Goal: Task Accomplishment & Management: Use online tool/utility

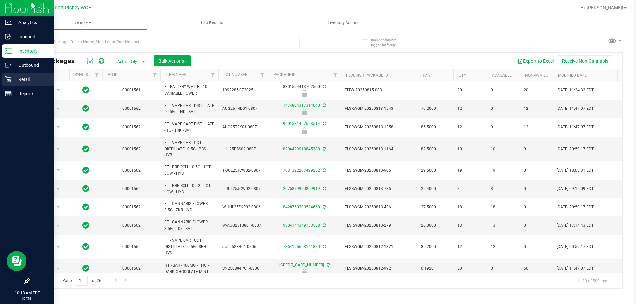
click at [15, 79] on p "Retail" at bounding box center [32, 80] width 40 height 8
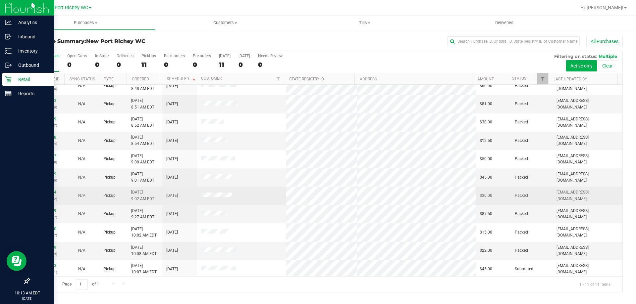
scroll to position [10, 0]
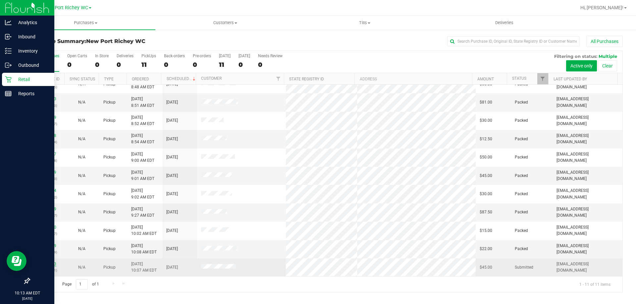
click at [50, 262] on link "11816773" at bounding box center [47, 264] width 19 height 5
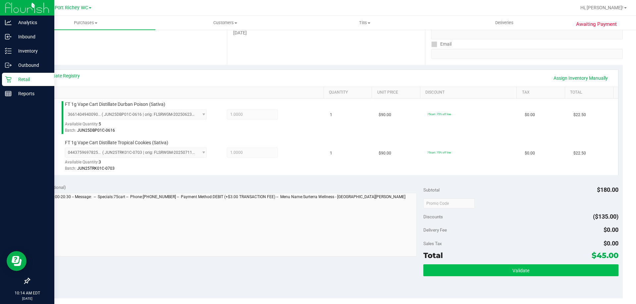
scroll to position [166, 0]
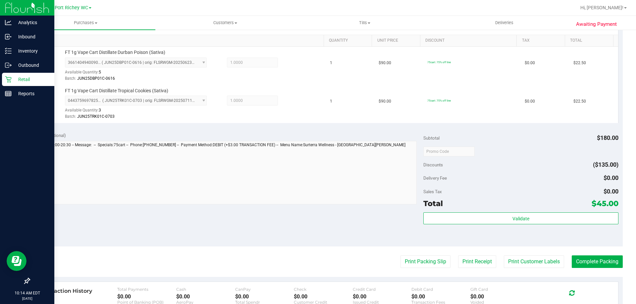
click at [435, 255] on purchase-details "Back Edit Purchase Cancel Purchase View Profile # 11816773 BioTrack ID: - Submi…" at bounding box center [326, 135] width 594 height 531
click at [428, 260] on button "Print Packing Slip" at bounding box center [426, 262] width 50 height 13
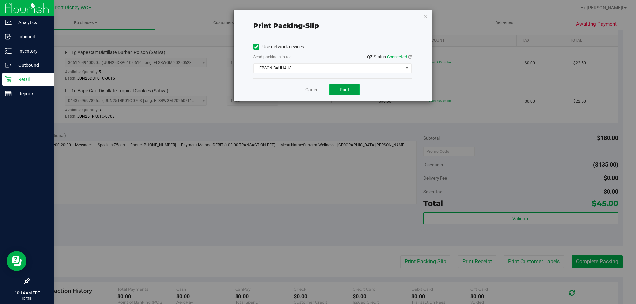
click at [345, 89] on span "Print" at bounding box center [345, 89] width 10 height 5
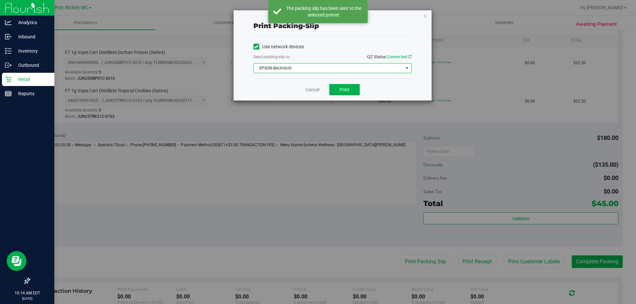
click at [298, 64] on span "EPSON-BAUHAUS" at bounding box center [328, 68] width 149 height 9
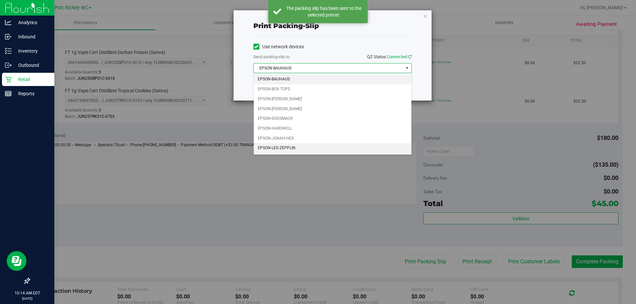
click at [287, 147] on li "EPSON-LED-ZEPPLIN" at bounding box center [333, 148] width 158 height 10
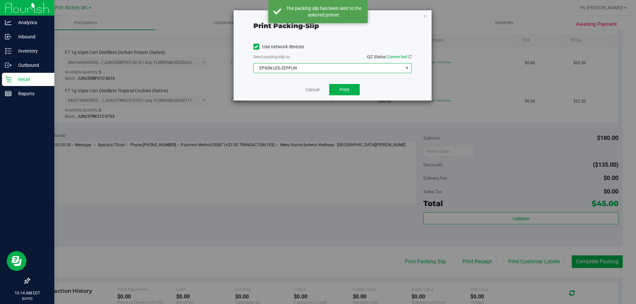
click at [310, 68] on span "EPSON-LED-ZEPPLIN" at bounding box center [328, 68] width 149 height 9
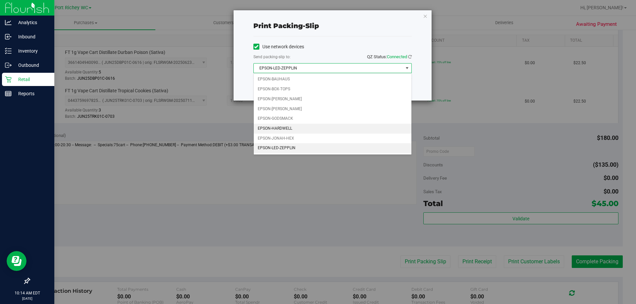
click at [292, 126] on li "EPSON-HARDWELL" at bounding box center [333, 129] width 158 height 10
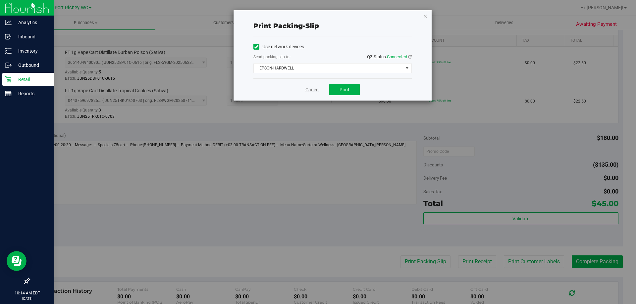
click at [310, 88] on link "Cancel" at bounding box center [312, 89] width 14 height 7
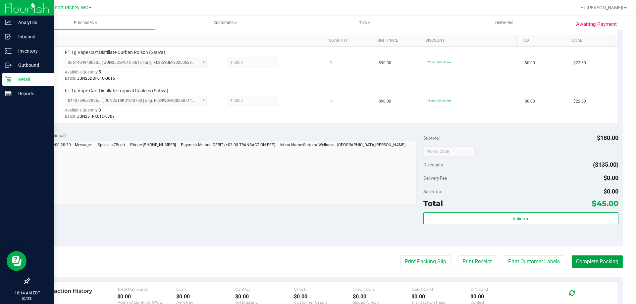
click at [584, 261] on button "Complete Packing" at bounding box center [597, 262] width 51 height 13
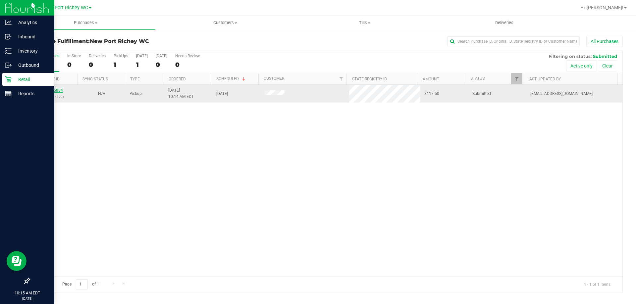
click at [56, 88] on link "11816834" at bounding box center [53, 90] width 19 height 5
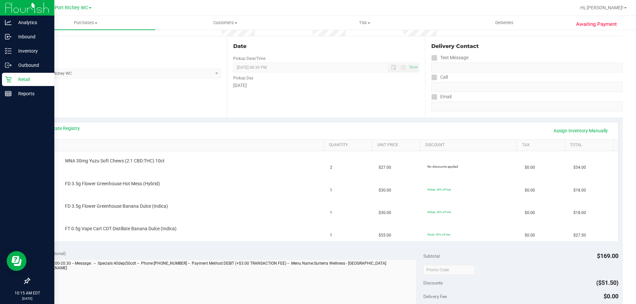
scroll to position [66, 0]
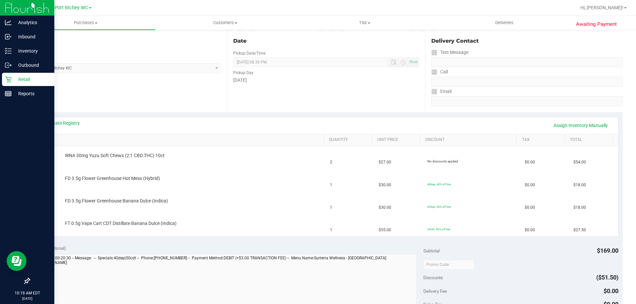
click at [11, 81] on icon at bounding box center [8, 79] width 7 height 7
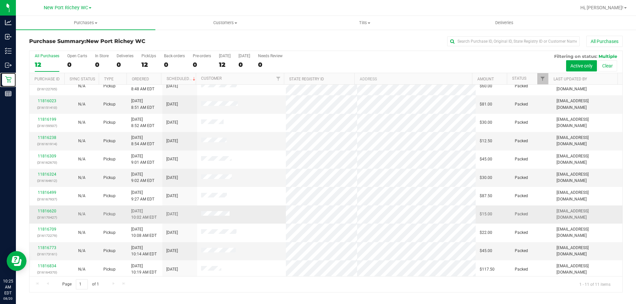
scroll to position [10, 0]
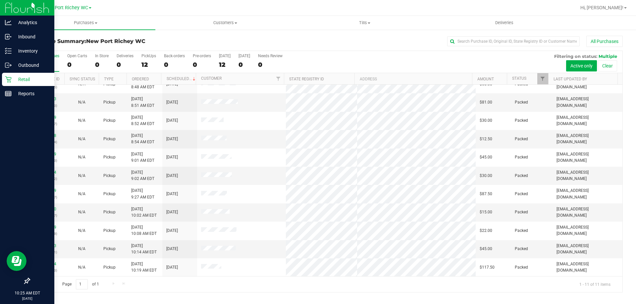
click at [19, 77] on p "Retail" at bounding box center [32, 80] width 40 height 8
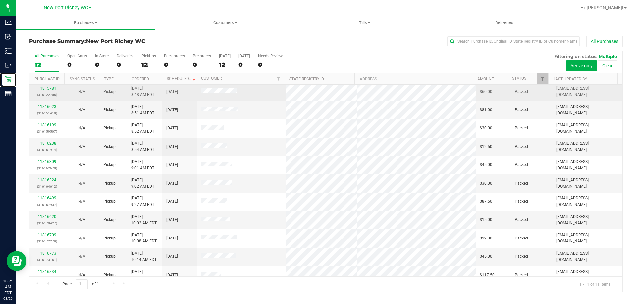
scroll to position [0, 0]
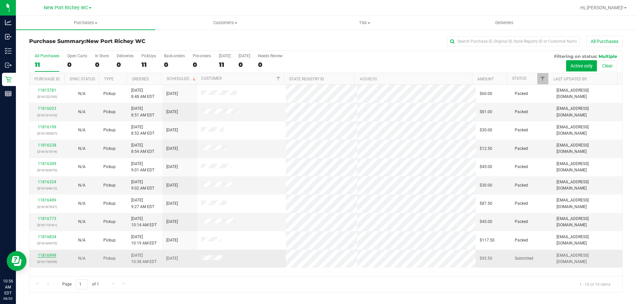
click at [49, 255] on link "11816999" at bounding box center [47, 255] width 19 height 5
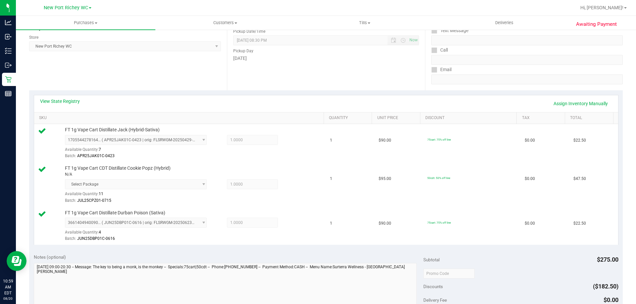
scroll to position [265, 0]
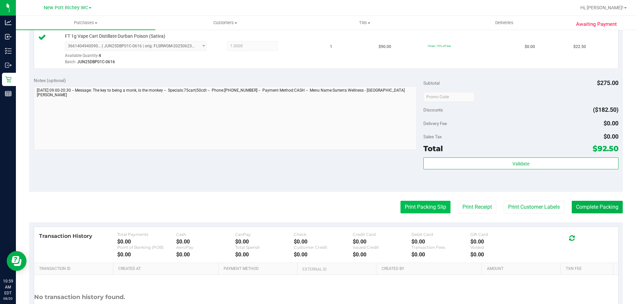
click at [408, 209] on button "Print Packing Slip" at bounding box center [426, 207] width 50 height 13
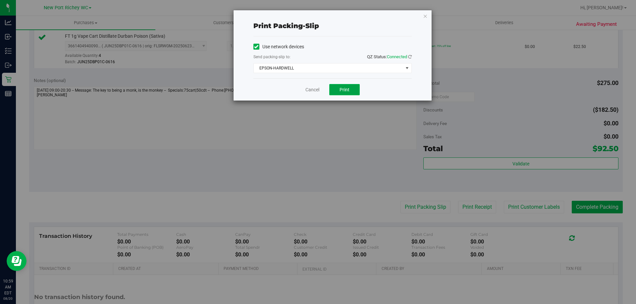
click at [340, 91] on span "Print" at bounding box center [345, 89] width 10 height 5
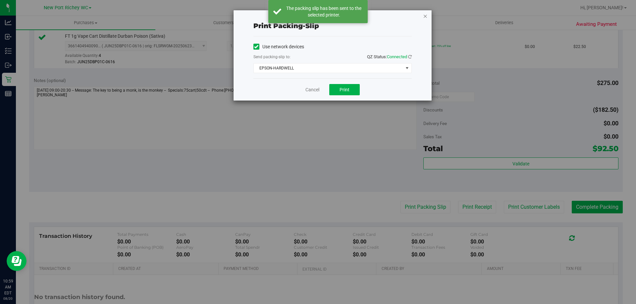
click at [424, 17] on icon "button" at bounding box center [425, 16] width 5 height 8
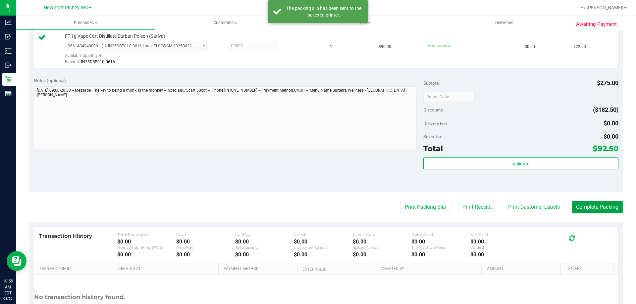
click at [587, 211] on button "Complete Packing" at bounding box center [597, 207] width 51 height 13
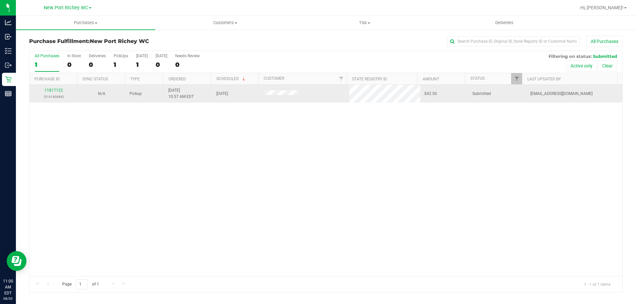
click at [60, 94] on p "(316180888)" at bounding box center [53, 97] width 40 height 6
click at [59, 90] on link "11817122" at bounding box center [53, 90] width 19 height 5
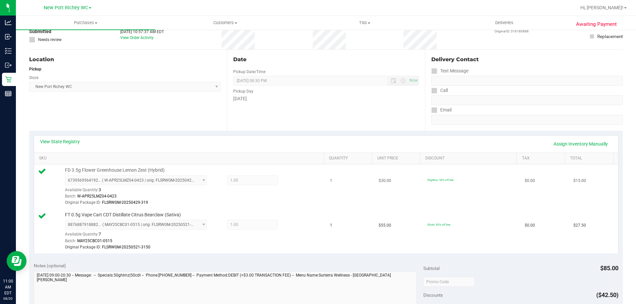
scroll to position [99, 0]
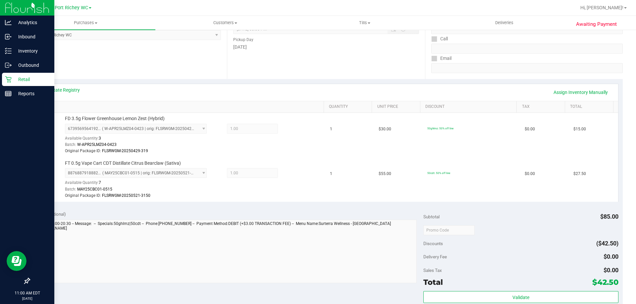
click at [14, 79] on p "Retail" at bounding box center [32, 80] width 40 height 8
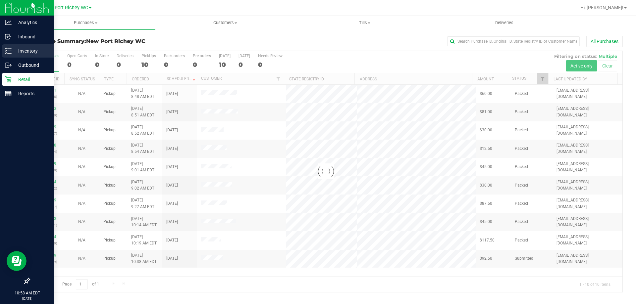
click at [12, 48] on p "Inventory" at bounding box center [32, 51] width 40 height 8
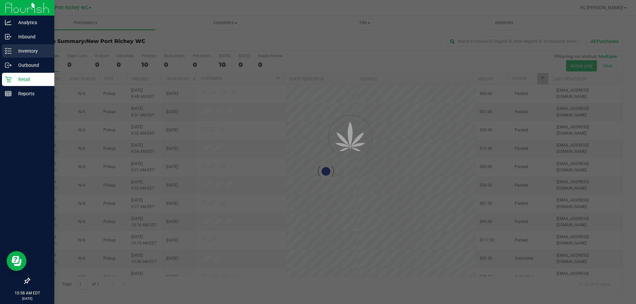
click at [29, 48] on p "Inventory" at bounding box center [32, 51] width 40 height 8
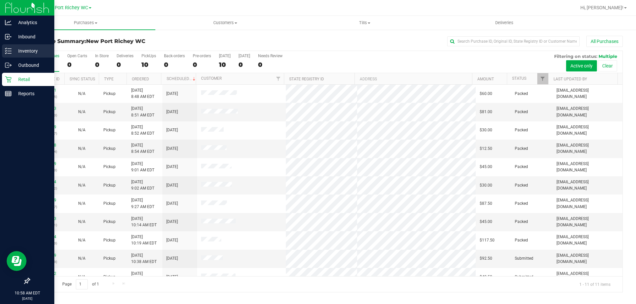
click at [21, 53] on p "Inventory" at bounding box center [32, 51] width 40 height 8
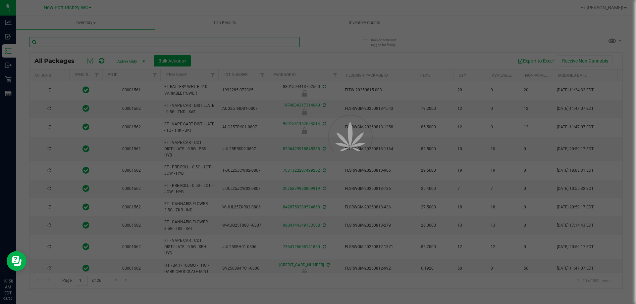
click at [96, 40] on input "text" at bounding box center [164, 42] width 271 height 10
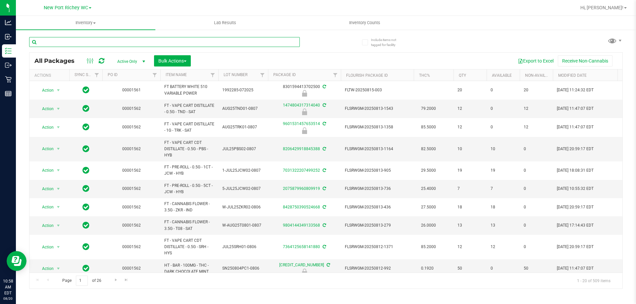
click at [96, 40] on input "text" at bounding box center [164, 42] width 271 height 10
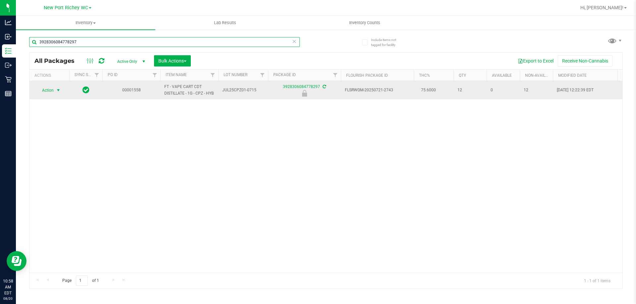
type input "3928306084778297"
click at [52, 89] on span "Action" at bounding box center [45, 90] width 18 height 9
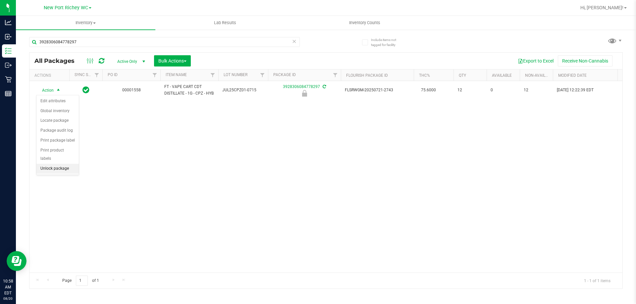
click at [65, 164] on li "Unlock package" at bounding box center [57, 169] width 42 height 10
